Goal: Transaction & Acquisition: Purchase product/service

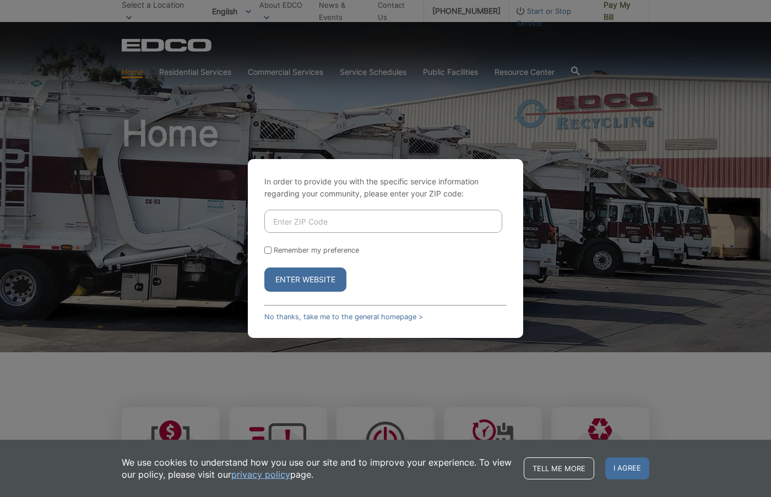
click at [285, 222] on input "Enter ZIP Code" at bounding box center [383, 221] width 238 height 23
type input "92069"
click at [337, 277] on button "Enter Website" at bounding box center [305, 280] width 82 height 24
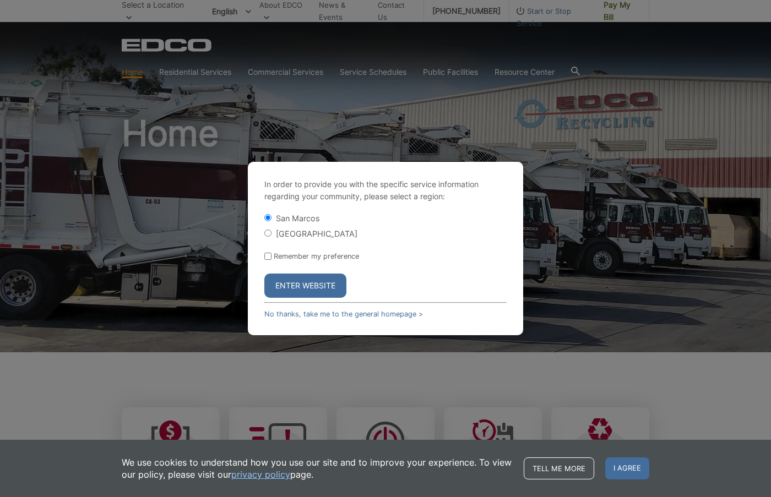
click at [299, 289] on button "Enter Website" at bounding box center [305, 286] width 82 height 24
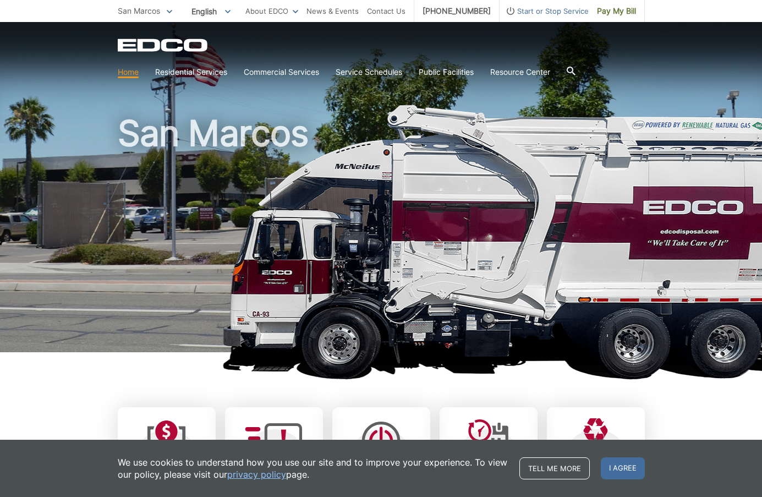
click at [667, 111] on img at bounding box center [540, 242] width 636 height 275
click at [626, 104] on div "San Marcos" at bounding box center [381, 187] width 527 height 330
click at [619, 9] on span "Pay My Bill" at bounding box center [616, 11] width 39 height 12
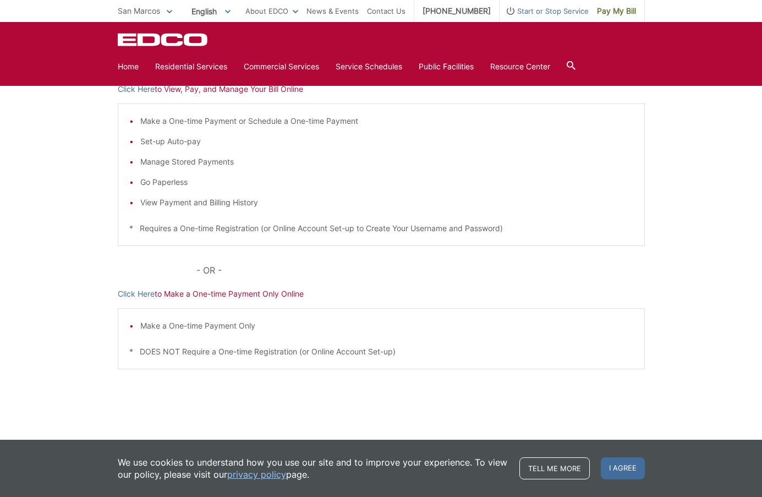
scroll to position [140, 0]
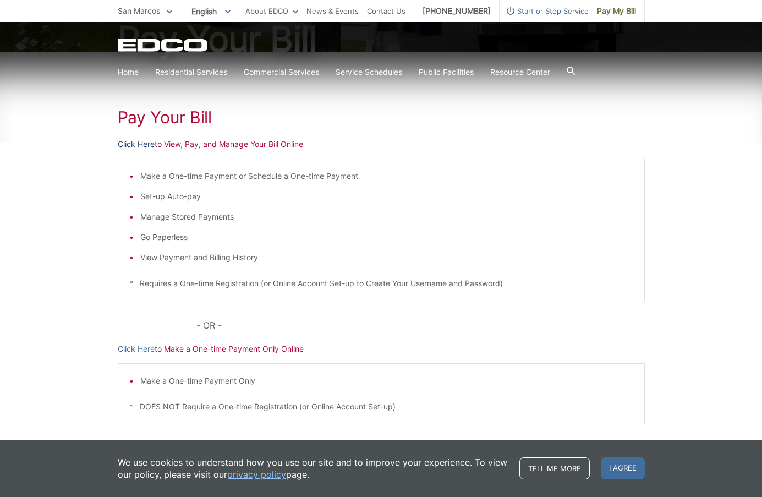
click at [124, 143] on link "Click Here" at bounding box center [136, 144] width 37 height 12
